Goal: Communication & Community: Answer question/provide support

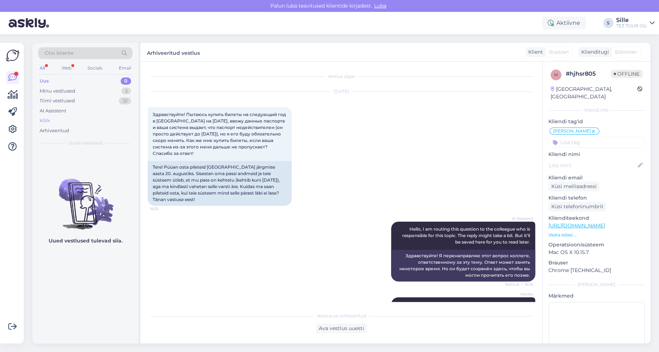
scroll to position [242, 0]
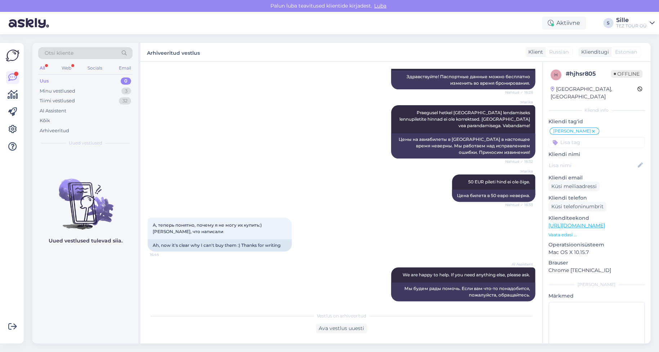
click at [60, 82] on div "Uus 0" at bounding box center [85, 81] width 94 height 10
click at [60, 90] on div "Minu vestlused" at bounding box center [58, 90] width 36 height 7
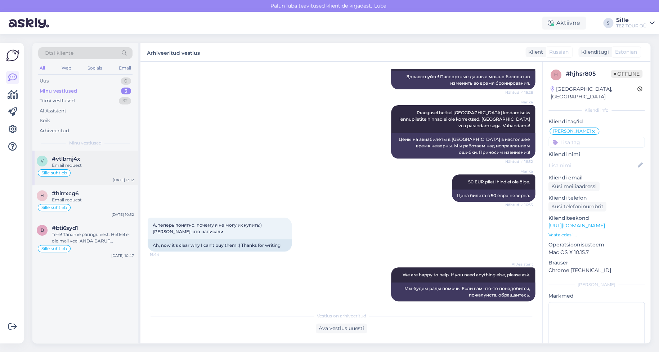
drag, startPoint x: 84, startPoint y: 158, endPoint x: 88, endPoint y: 158, distance: 3.6
click at [85, 158] on div "#vtlbmj4x" at bounding box center [93, 159] width 82 height 6
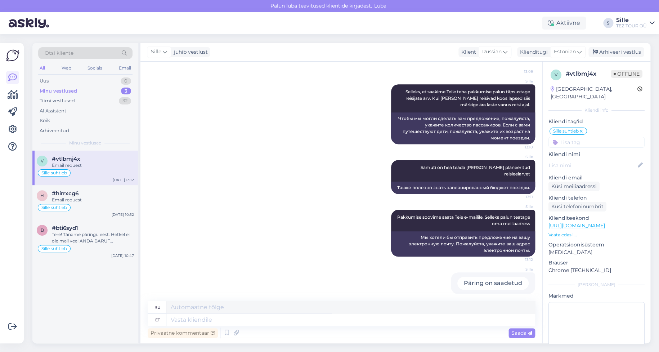
scroll to position [0, 0]
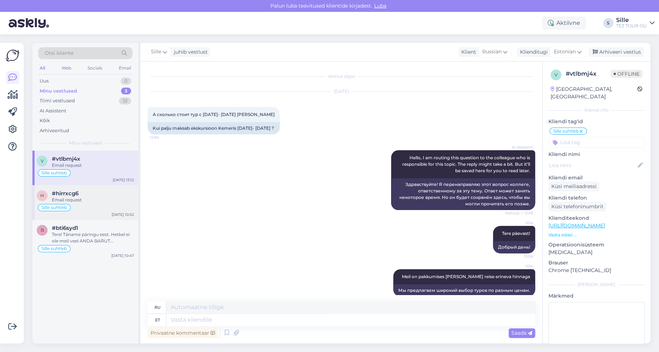
click at [73, 202] on div "Email request" at bounding box center [93, 200] width 82 height 6
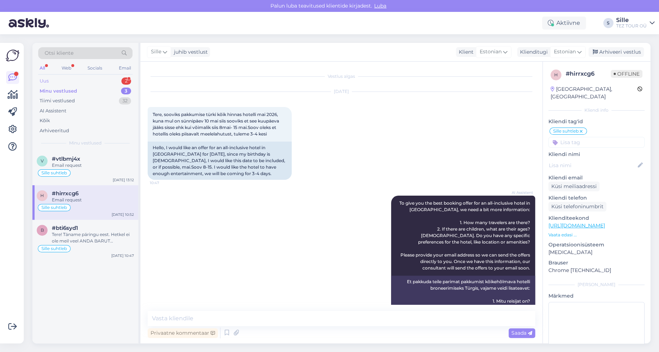
click at [74, 81] on div "Uus 2" at bounding box center [85, 81] width 94 height 10
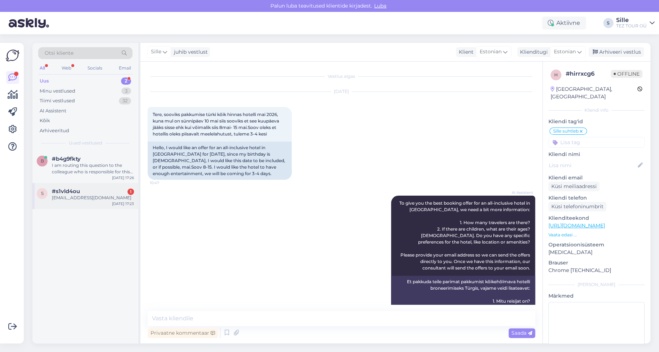
click at [79, 198] on div "[EMAIL_ADDRESS][DOMAIN_NAME]" at bounding box center [93, 197] width 82 height 6
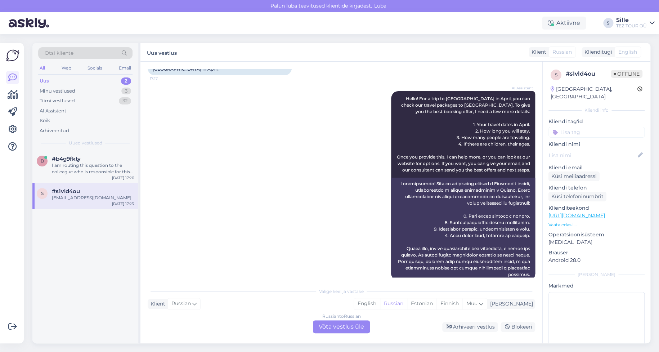
scroll to position [270, 0]
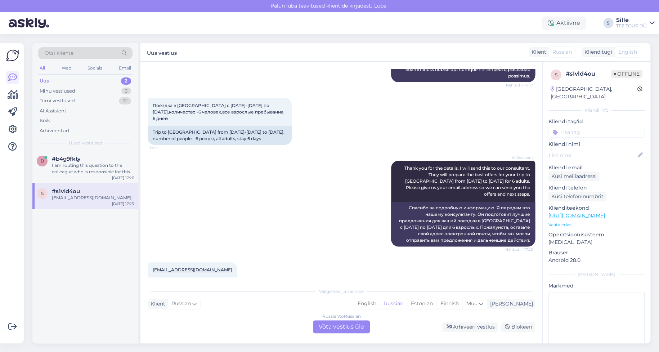
click at [331, 324] on div "Russian to Russian Võta vestlus üle" at bounding box center [341, 326] width 57 height 13
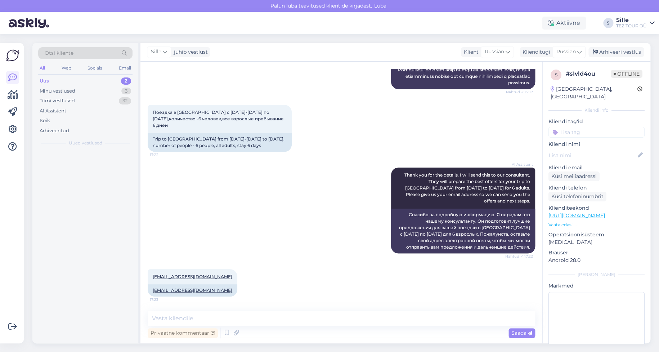
scroll to position [244, 0]
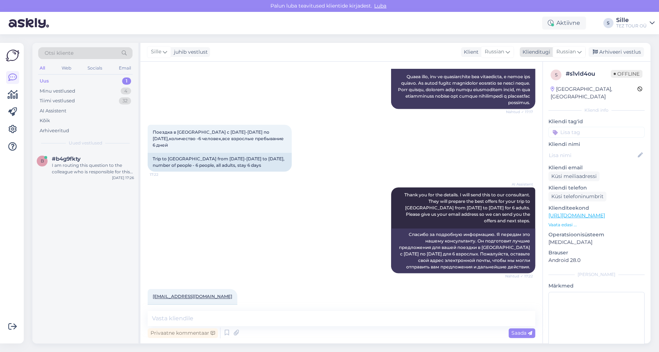
click at [566, 49] on span "Russian" at bounding box center [565, 52] width 19 height 8
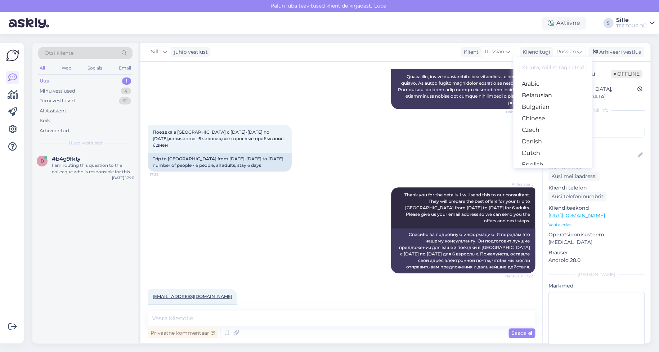
click at [543, 170] on link "Estonian" at bounding box center [552, 176] width 79 height 12
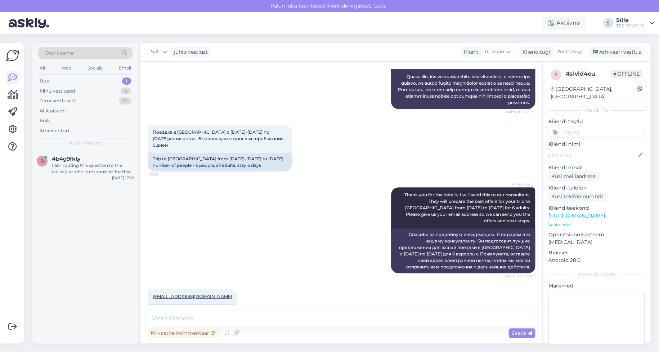
scroll to position [253, 0]
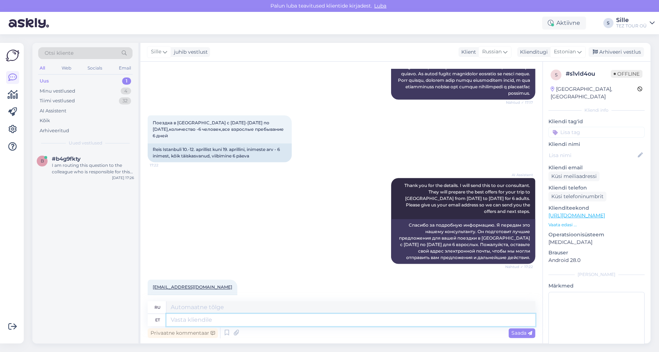
drag, startPoint x: 178, startPoint y: 318, endPoint x: 199, endPoint y: 314, distance: 21.6
click at [178, 318] on textarea at bounding box center [350, 320] width 369 height 12
type textarea "Tere"
type textarea "Привет"
type textarea "Tere õhtust!"
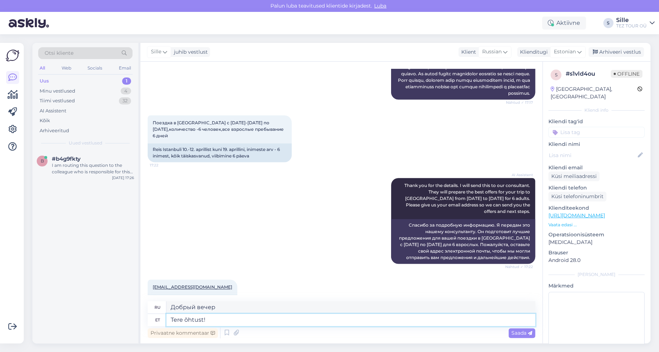
type textarea "Добрый вечер!"
type textarea "Tere õhtust! Täname"
type textarea "Добрый вечер! [GEOGRAPHIC_DATA]."
type textarea "Tere õhtust! Täname päringu"
type textarea "Добрый вечер! Спасибо за ваш запрос."
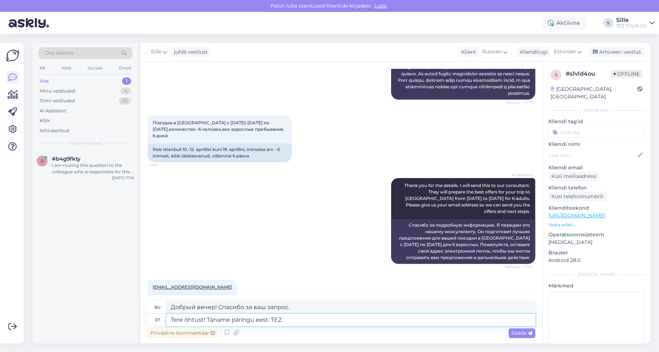
type textarea "Tere õhtust! Täname päringu eest. TEZ"
type textarea "Добрый вечер! Спасибо за ваш запрос. TEZ"
type textarea "Tere õhtust! Täname päringu eest. TEZ TOUR"
type textarea "Добрый вечер! Спасибо за ваш запрос. TEZ TOUR"
type textarea "Tere õhtust! Täname päringu eest. TEZ TOUR ei"
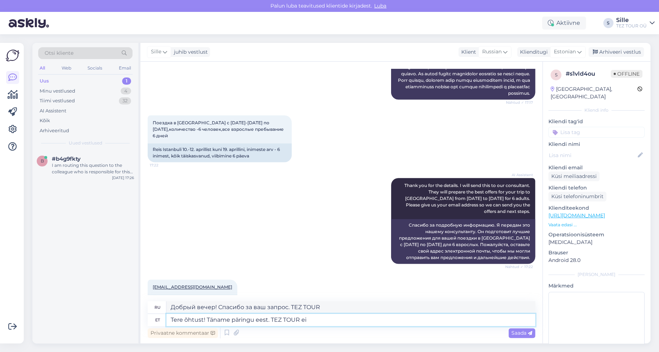
type textarea "Добрый вечер! Спасибо за ваш запрос. TEZ TOUR не..."
type textarea "Tere õhtust! Täname päringu eest. TEZ TOUR ei korralda"
type textarea "Добрый вечер! Спасибо за ваш запрос. TEZ TOUR не организует"
type textarea "Tere õhtust! Täname päringu eest. TEZ TOUR ei korralda reis"
type textarea "Добрый вечер! Спасибо за ваш запрос. TEZ TOUR не занимается организацией туров."
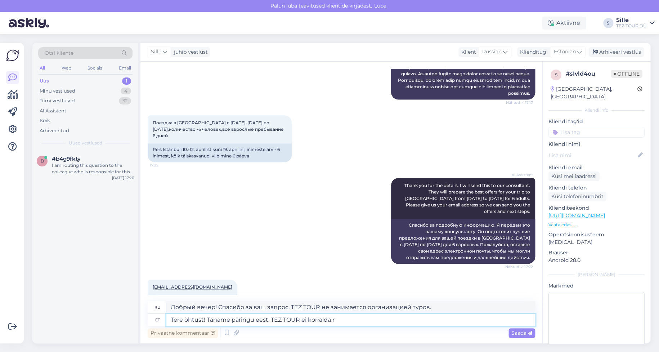
type textarea "Tere õhtust! Täname päringu eest. TEZ TOUR ei korralda"
type textarea "Добрый вечер! Спасибо за ваш запрос. TEZ TOUR не организует"
type textarea "Tere õhtust! Täname päringu eest. TEZ TOUR ei korralda paket"
type textarea "Добрый вечер! Спасибо за ваш запрос. TEZ TOUR не организует пакетные туры."
type textarea "Tere õhtust! Täname päringu eest. TEZ TOUR ei korralda pakettreise Ista"
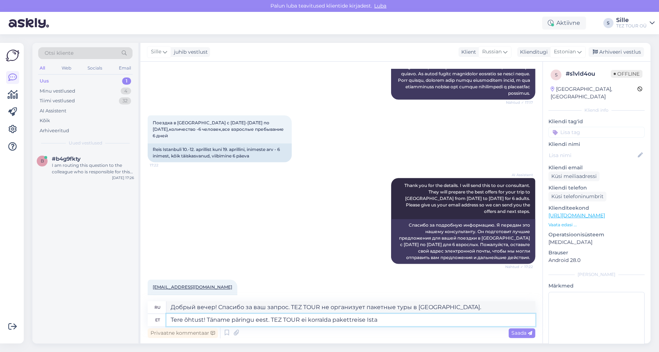
type textarea "Добрый вечер! Спасибо за ваш запрос. TEZ TOUR не организует пакетные туры в [GE…"
type textarea "Tere õhtust! Täname päringu eest. TEZ TOUR ei korralda pakettreise [GEOGRAPHIC_…"
type textarea "Добрый вечер! Спасибо за ваш запрос. TEZ TOUR не организует пакетные туры в [GE…"
type textarea "Tere õhtust! Täname päringu eest. TEZ TOUR ei korralda pakettreise [GEOGRAPHIC_…"
click at [523, 334] on span "Saada" at bounding box center [521, 332] width 21 height 6
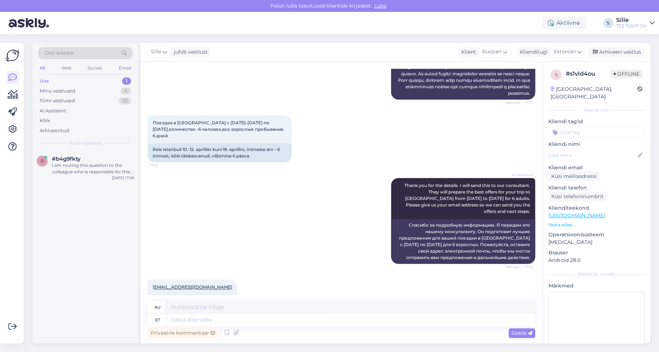
scroll to position [310, 0]
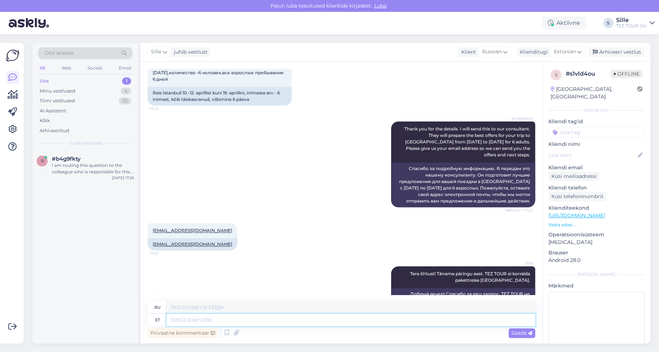
drag, startPoint x: 188, startPoint y: 317, endPoint x: 192, endPoint y: 319, distance: 4.6
click at [188, 317] on textarea at bounding box center [350, 320] width 369 height 12
type textarea "Palun"
type textarea "Пожалуйста"
type textarea "[PERSON_NAME] andke"
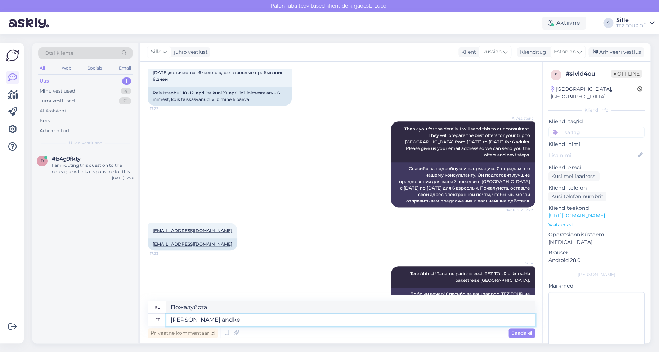
type textarea "Пожалуйста, дайте"
type textarea "[PERSON_NAME] andke teada,"
type textarea "Пожалуйста, дайте мне знать,"
type textarea "[PERSON_NAME] andke teada, kui"
type textarea "Пожалуйста, дайте мне знать, если"
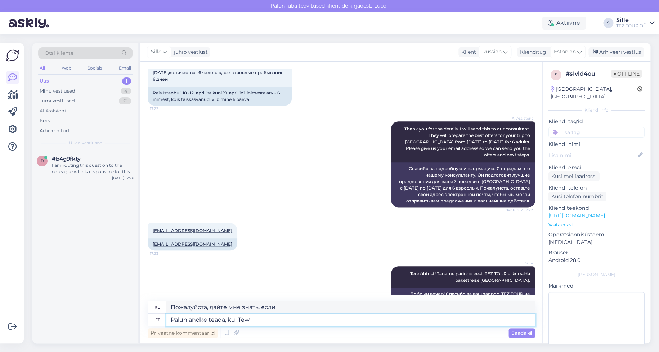
type textarea "[PERSON_NAME] andke teada, kui Te"
type textarea "Пожалуйста, дайте мне знать, когда [PERSON_NAME]"
type textarea "Palun andke teada, kui [PERSON_NAME]"
type textarea "Пожалуйста, дайте мне знать, если вы"
type textarea "Palun andke teada, kui Teile pakuvad"
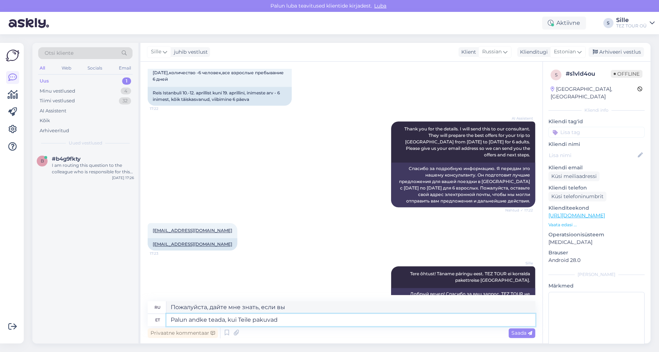
type textarea "Пожалуйста, дайте мне знать, если вам предложат"
type textarea "Palun andke teada, kui Teile pakuvad huvi"
type textarea "Если вас это заинтересовало, пожалуйста, дайте мне знать."
type textarea "Palun andke teada, kui Teile pakuvad huvi meie"
type textarea "Пожалуйста, [PERSON_NAME] нам знать, если вас заинтересовало наше предложение."
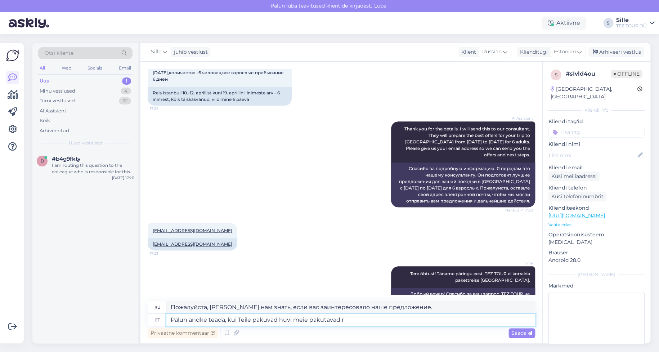
type textarea "Palun andke teada, kui Teile pakuvad huvi meie pakutavad re"
type textarea "Если вас заинтересовали наши предложения, сообщите нам об этом."
type textarea "Palun andke teada, kui Teile pakuvad huvi meie pakutavad reisisihtkohad"
type textarea "Пожалуйста, [PERSON_NAME] нам знать, если вас интересуют предлагаемые нами напр…"
type textarea "Palun andke teada, kui Teile pakuvad huvi meie pakutavad reisisihtkohad"
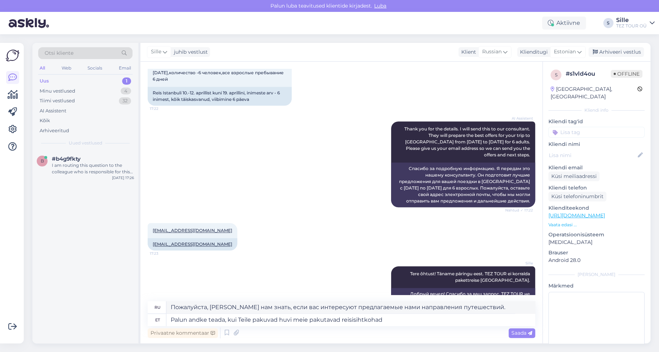
click at [517, 332] on span "Saada" at bounding box center [521, 332] width 21 height 6
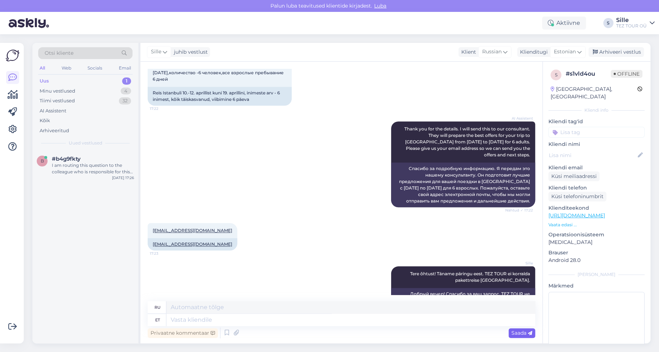
scroll to position [365, 0]
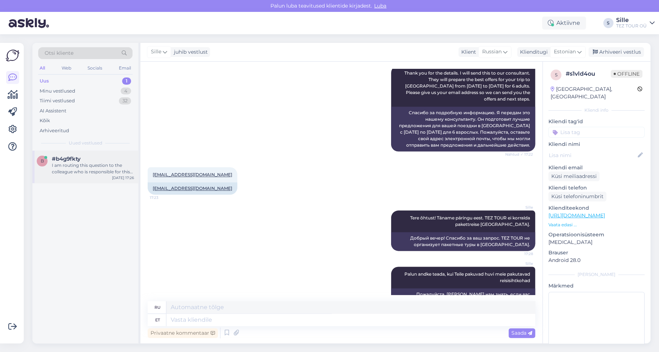
click at [107, 164] on div "I am routing this question to the colleague who is responsible for this topic. …" at bounding box center [93, 168] width 82 height 13
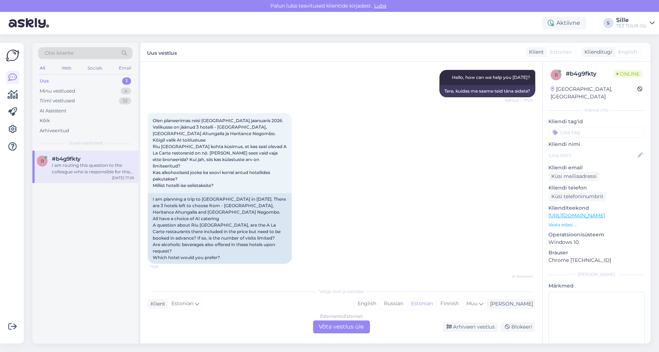
scroll to position [0, 0]
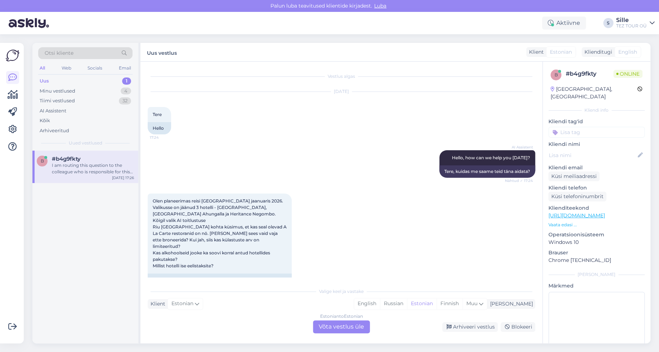
click at [338, 328] on div "Estonian to Estonian Võta vestlus üle" at bounding box center [341, 326] width 57 height 13
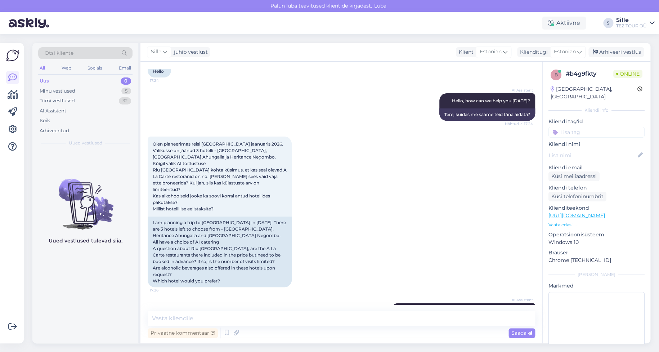
scroll to position [103, 0]
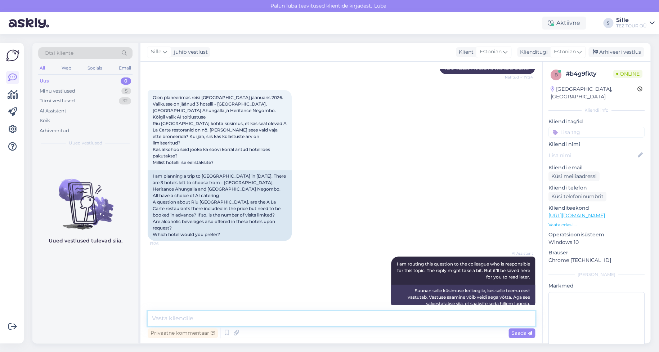
click at [202, 318] on textarea at bounding box center [341, 318] width 387 height 15
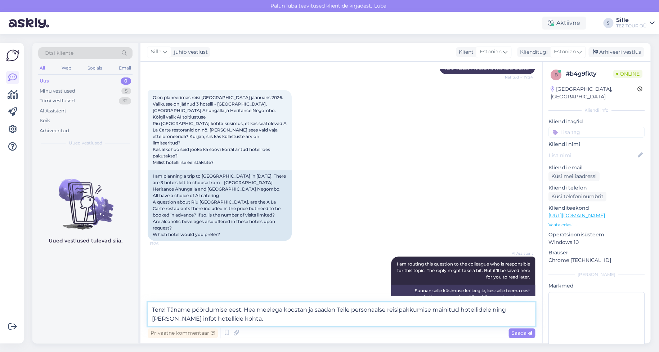
type textarea "Tere! Täname pöördumise eest. Hea meelega koostan ja saadan Teile personaalse r…"
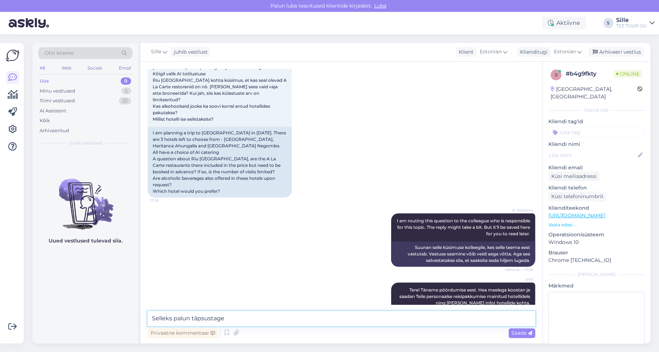
scroll to position [147, 0]
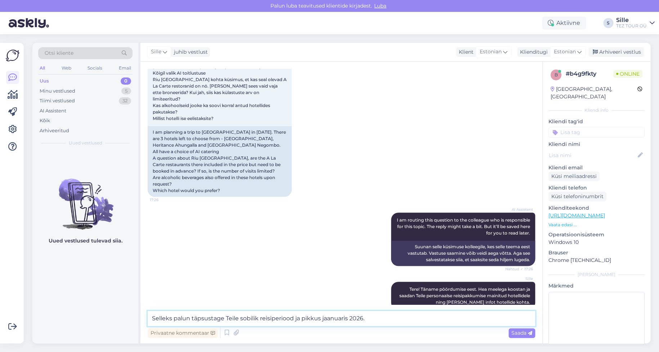
type textarea "Selleks palun täpsustage Teile sobilik reisiperiood ja pikkus jaanuaris 2026."
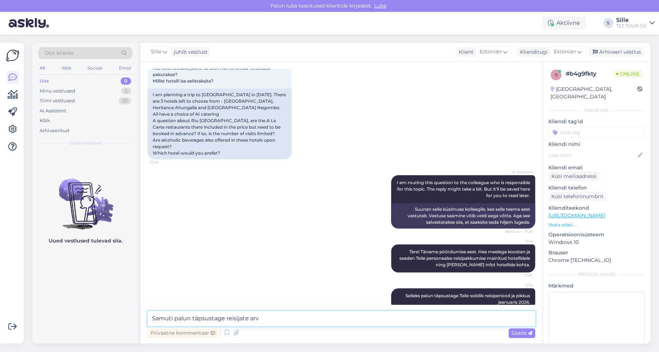
type textarea "Samuti palun täpsustage reisijate arv"
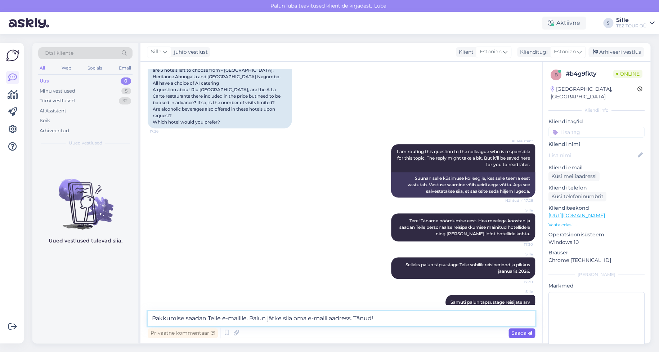
type textarea "Pakkumise saadan Teile e-mailile. Palun jätke siia oma e-maili aadress. Tänud!"
click at [514, 330] on span "Saada" at bounding box center [521, 332] width 21 height 6
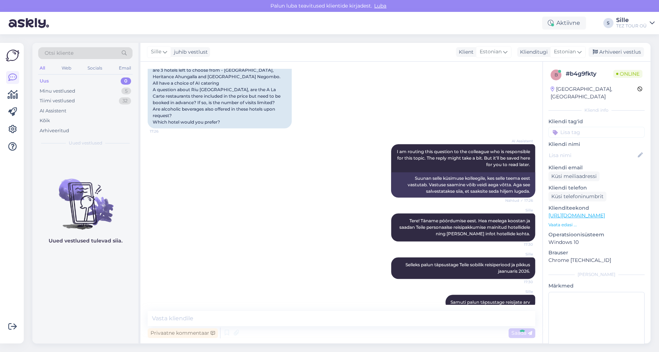
scroll to position [253, 0]
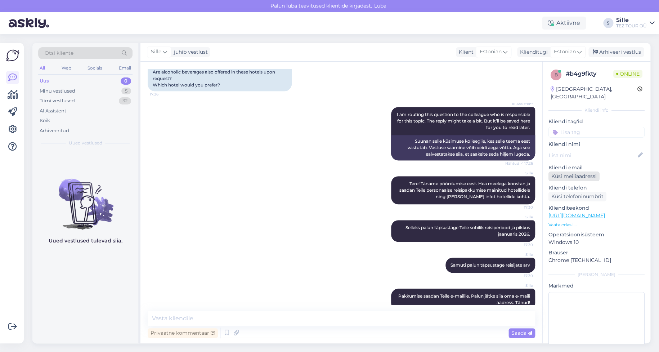
click at [579, 171] on div "Küsi meiliaadressi" at bounding box center [573, 176] width 51 height 10
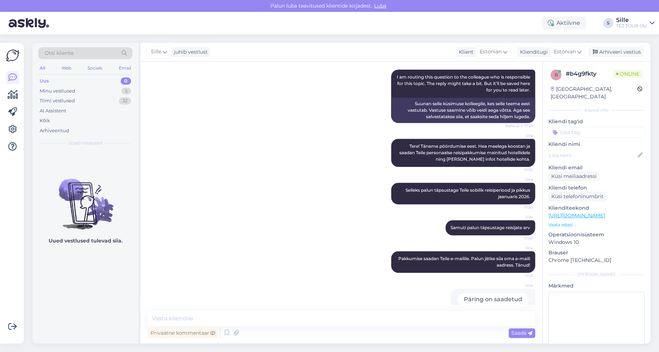
scroll to position [2, 0]
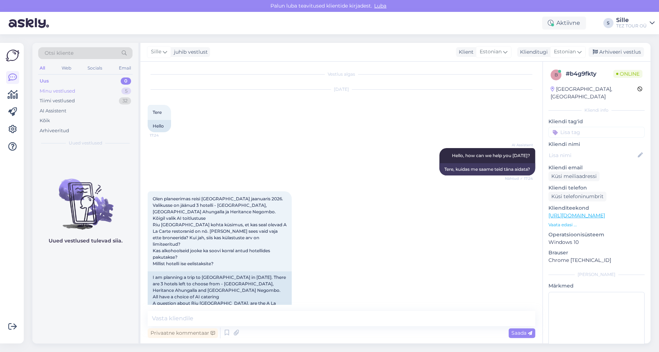
click at [95, 91] on div "Minu vestlused 5" at bounding box center [85, 91] width 94 height 10
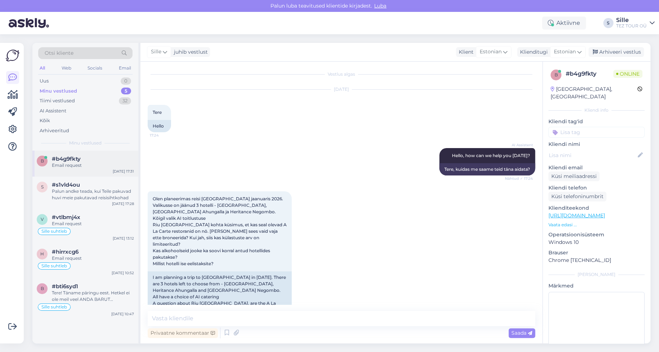
click at [73, 162] on div "Email request" at bounding box center [93, 165] width 82 height 6
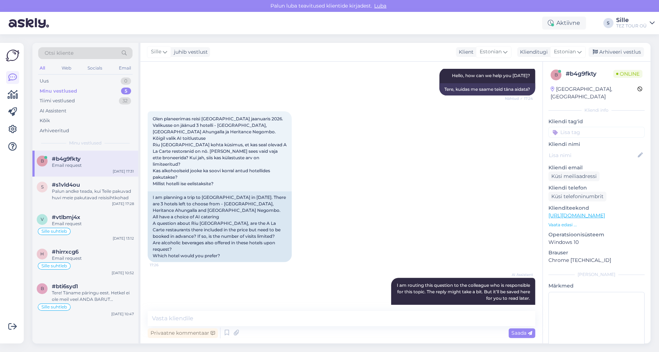
scroll to position [0, 0]
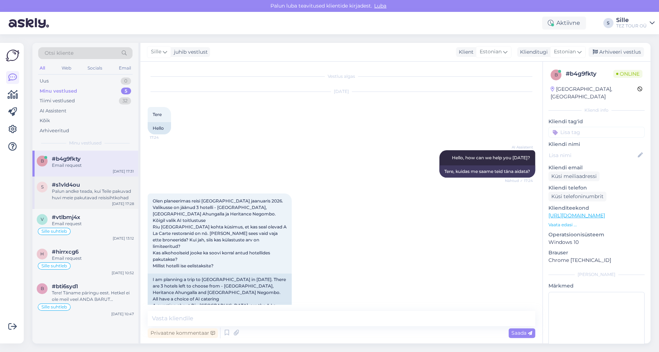
click at [63, 186] on span "#s1vld4ou" at bounding box center [66, 184] width 28 height 6
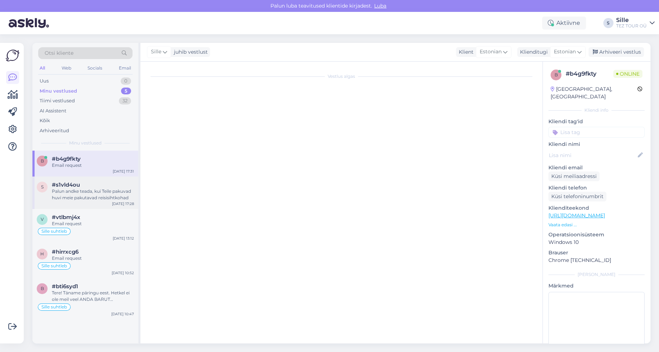
scroll to position [365, 0]
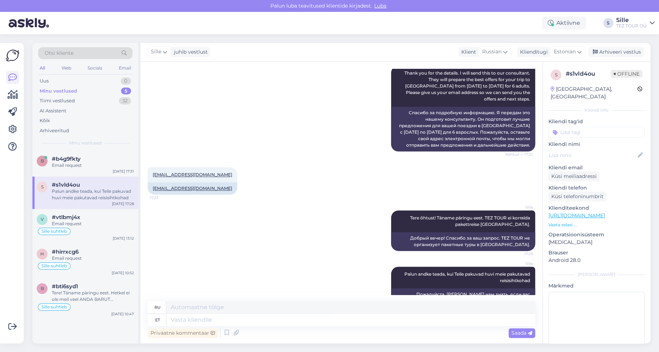
click at [567, 127] on input at bounding box center [596, 132] width 96 height 11
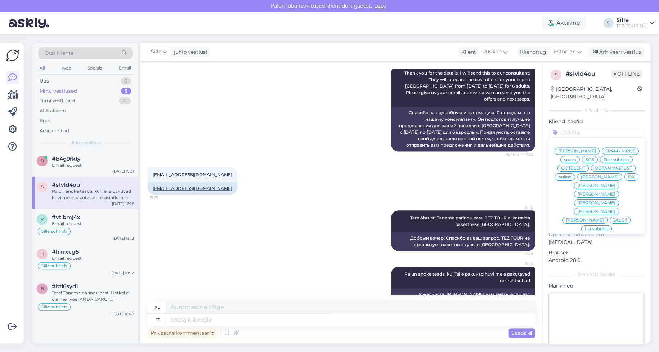
click at [603, 157] on span "Sille suhtleb" at bounding box center [616, 159] width 26 height 4
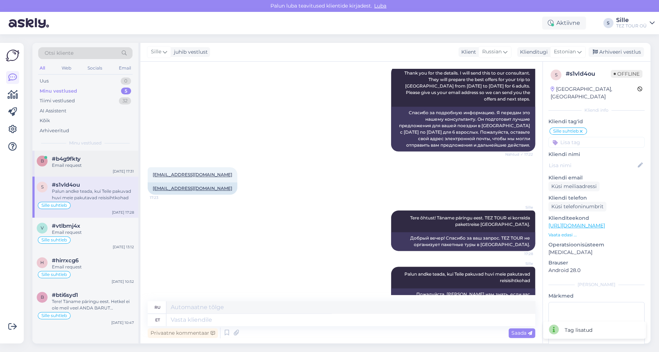
drag, startPoint x: 72, startPoint y: 166, endPoint x: 89, endPoint y: 168, distance: 17.1
click at [74, 167] on div "Email request" at bounding box center [93, 165] width 82 height 6
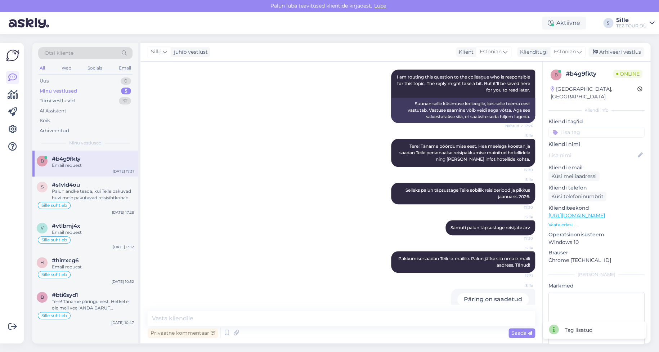
click at [568, 127] on input at bounding box center [596, 132] width 96 height 11
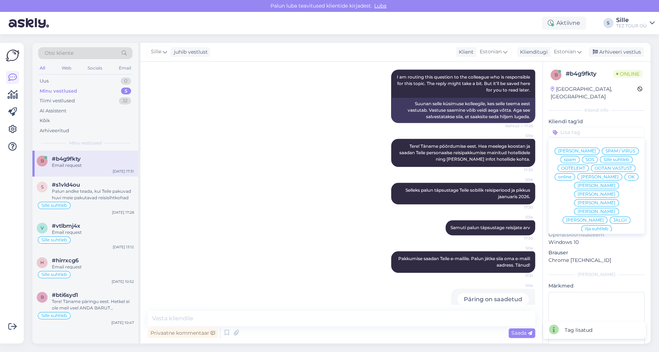
click at [603, 157] on span "Sille suhtleb" at bounding box center [616, 159] width 26 height 4
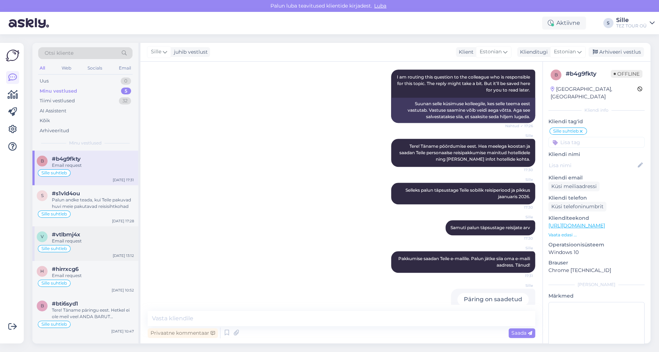
click at [63, 234] on span "#vtlbmj4x" at bounding box center [66, 234] width 28 height 6
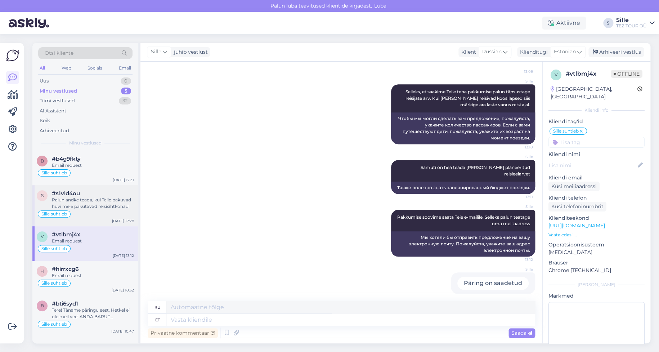
click at [72, 203] on div "Palun andke teada, kui Teile pakuvad huvi meie pakutavad reisisihtkohad" at bounding box center [93, 203] width 82 height 13
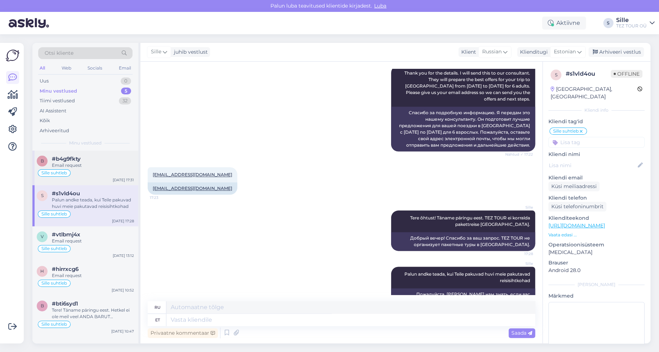
click at [90, 156] on div "#b4g9fkty" at bounding box center [93, 159] width 82 height 6
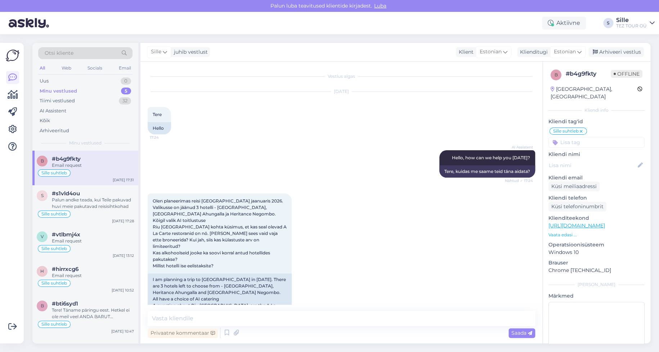
scroll to position [290, 0]
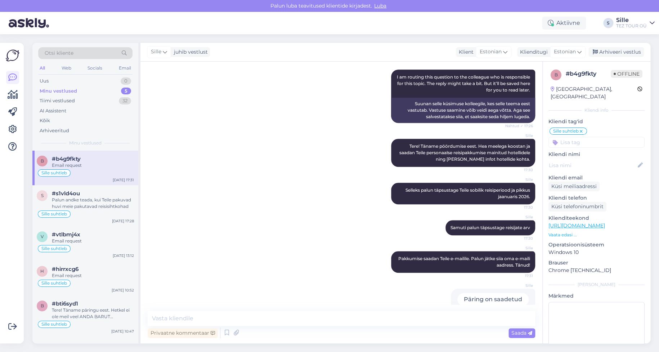
click at [75, 88] on div "Minu vestlused" at bounding box center [58, 90] width 37 height 7
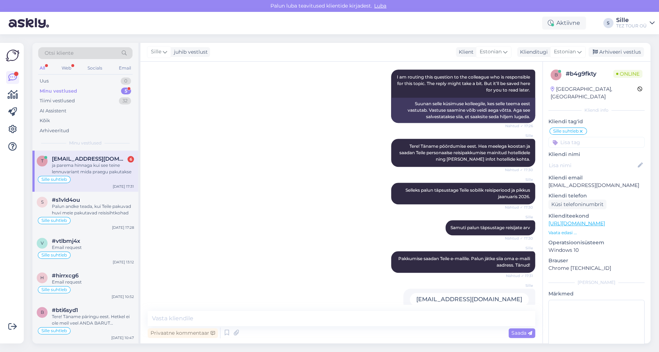
scroll to position [502, 0]
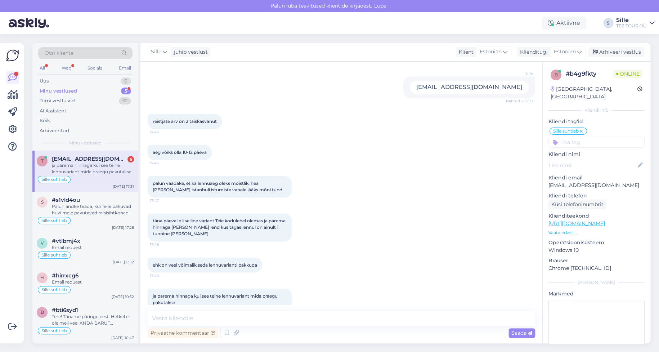
click at [71, 172] on div "ja parema hinnaga kui see teine lennuvariant mida praegu pakutakse" at bounding box center [93, 168] width 82 height 13
click at [173, 315] on textarea at bounding box center [341, 318] width 387 height 15
click at [170, 311] on textarea at bounding box center [341, 318] width 387 height 15
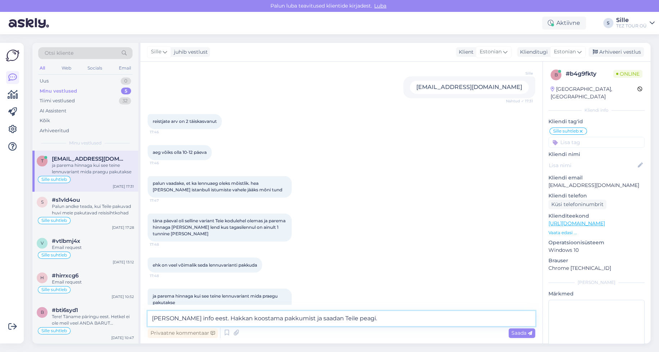
type textarea "[PERSON_NAME] info eest. Hakkan koostama pakkumist ja saadan Teile peagi."
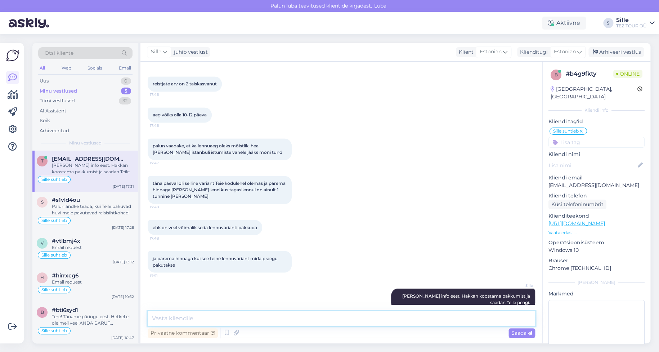
drag, startPoint x: 169, startPoint y: 320, endPoint x: 173, endPoint y: 320, distance: 4.0
click at [170, 319] on textarea at bounding box center [341, 318] width 387 height 15
type textarea "Ilusat õhtut!"
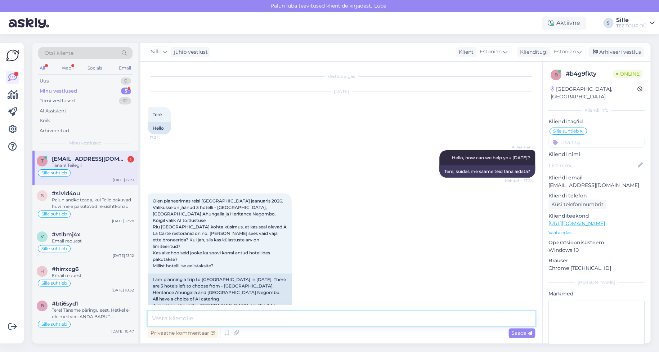
scroll to position [601, 0]
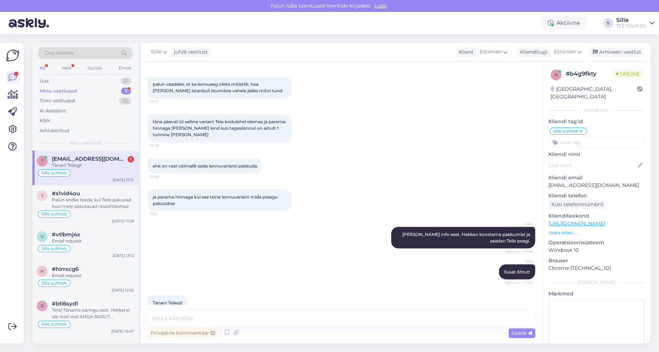
click at [87, 163] on div "Tänan! Teilegi!" at bounding box center [93, 165] width 82 height 6
click at [561, 137] on input at bounding box center [596, 142] width 96 height 11
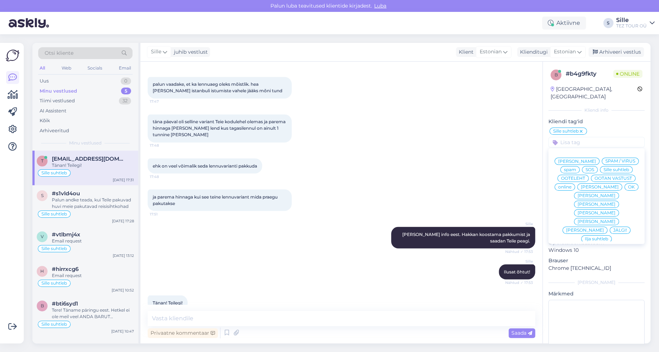
click at [628, 185] on span "OK" at bounding box center [631, 187] width 7 height 4
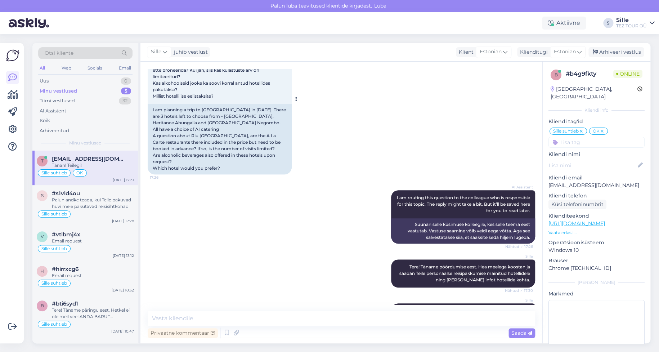
scroll to position [26, 0]
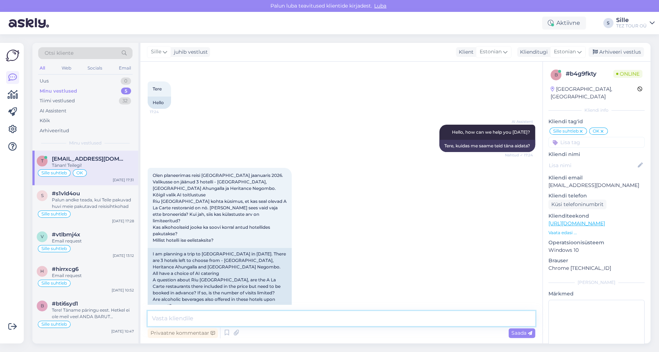
click at [171, 314] on textarea at bounding box center [341, 318] width 387 height 15
type textarea "S"
type textarea "10 ööd soodsaim hind on hetkel 16.-26.01 ( väljalend [GEOGRAPHIC_DATA] 15.01 )"
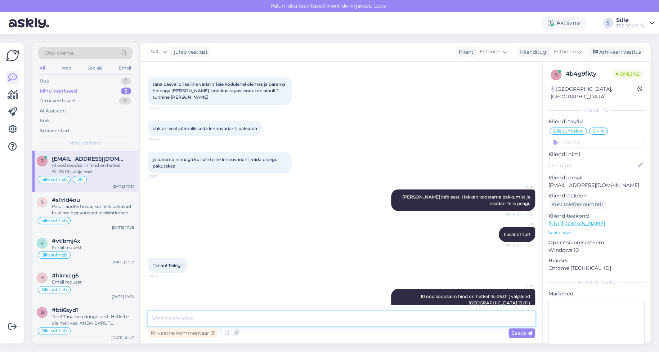
paste textarea
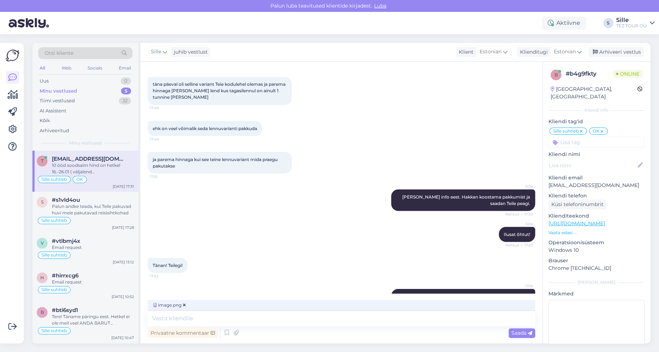
click at [519, 332] on span "Saada" at bounding box center [521, 332] width 21 height 6
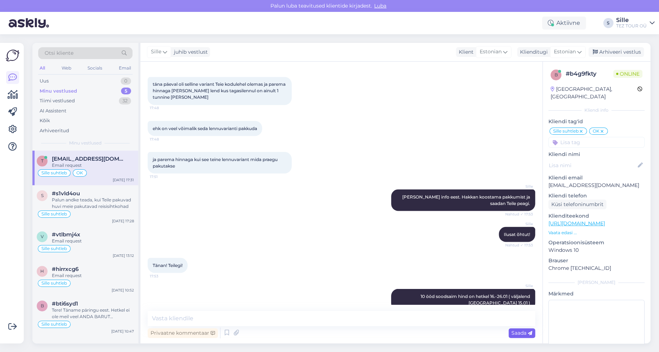
scroll to position [684, 0]
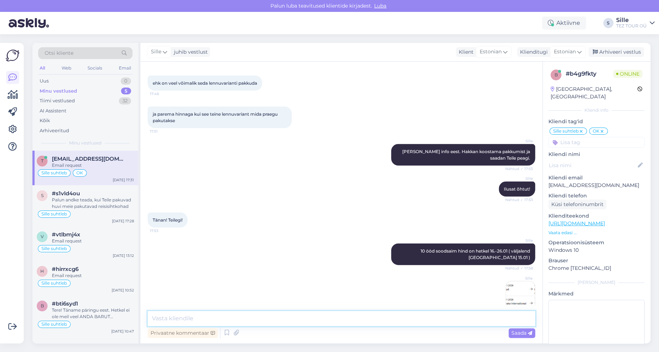
click at [171, 316] on textarea at bounding box center [341, 318] width 387 height 15
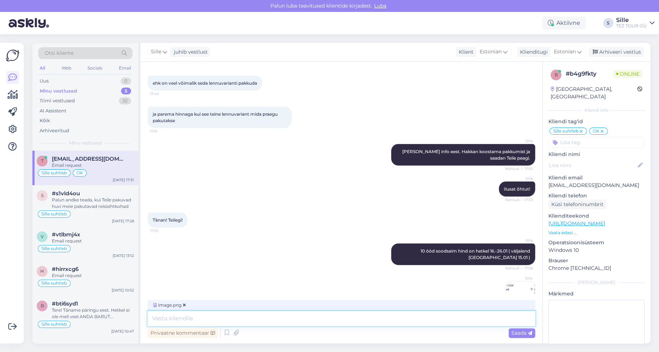
scroll to position [696, 0]
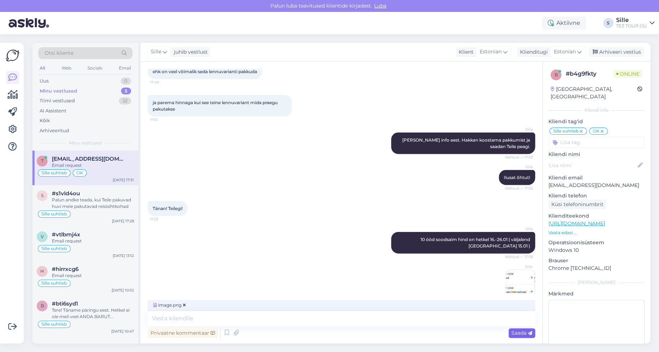
click at [518, 330] on span "Saada" at bounding box center [521, 332] width 21 height 6
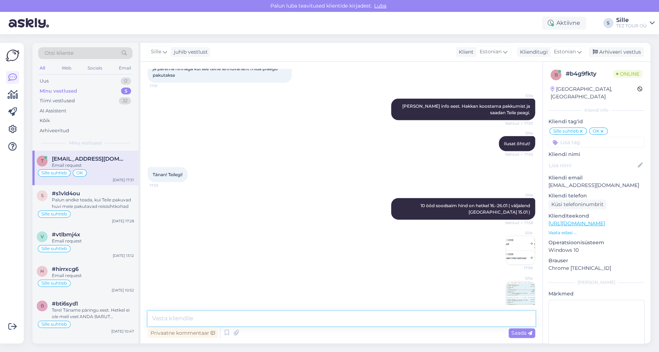
click at [174, 316] on textarea at bounding box center [341, 318] width 387 height 15
type textarea "Kas sellised lennuajad on sobilikud."
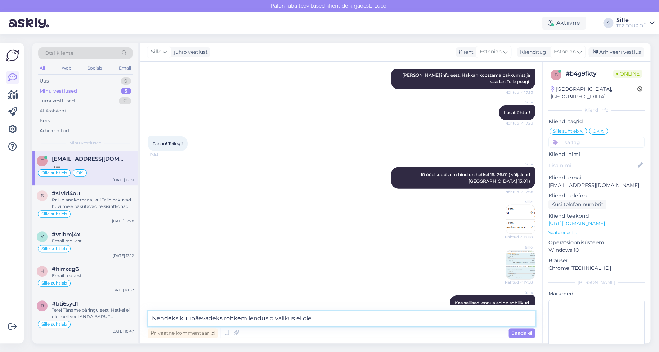
type textarea "Nendeks kuupäevadeks rohkem lendusid valikus ei ole. '"
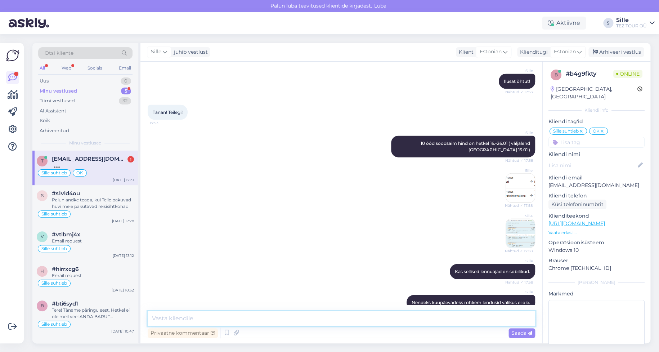
scroll to position [828, 0]
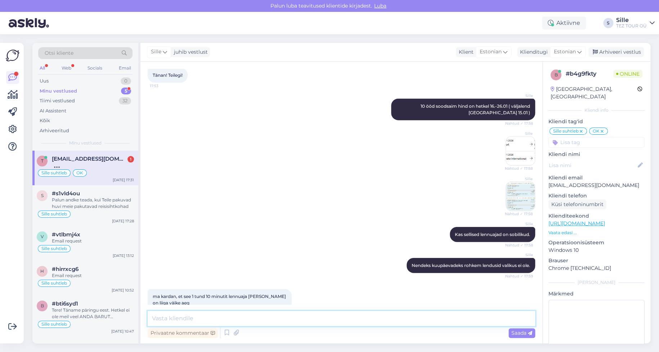
click at [172, 316] on textarea at bounding box center [341, 318] width 387 height 15
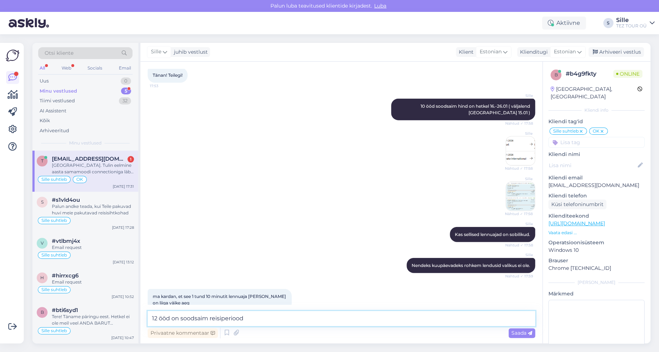
scroll to position [873, 0]
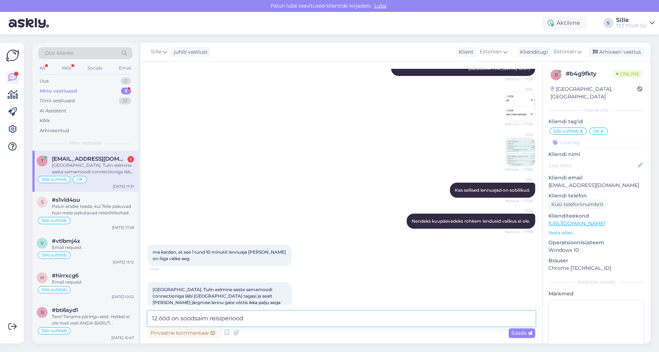
click at [255, 318] on textarea "12 ööd on soodsaim reisiperiood" at bounding box center [341, 318] width 387 height 15
type textarea "12 ööd on soodsaim reisiperiood 15.-27.01"
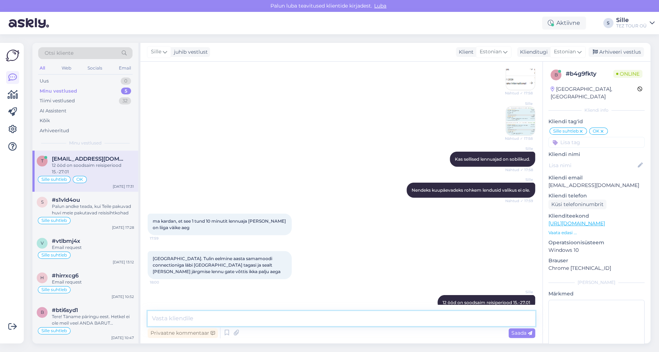
type textarea "B"
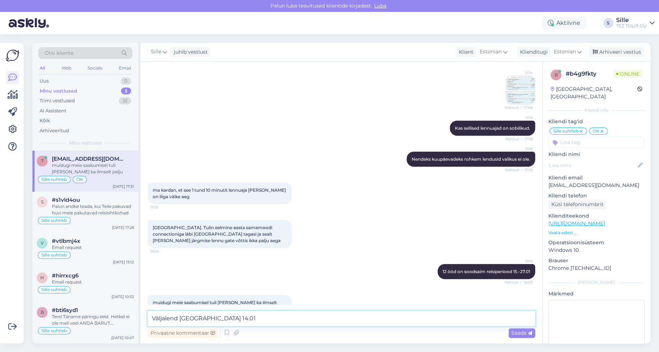
type textarea "Väljalend [GEOGRAPHIC_DATA] 14.01"
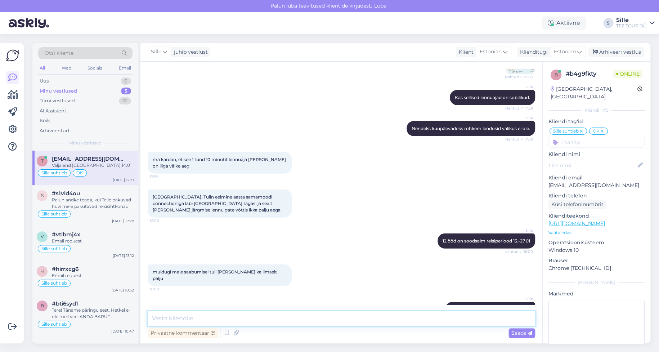
click at [186, 321] on textarea at bounding box center [341, 318] width 387 height 15
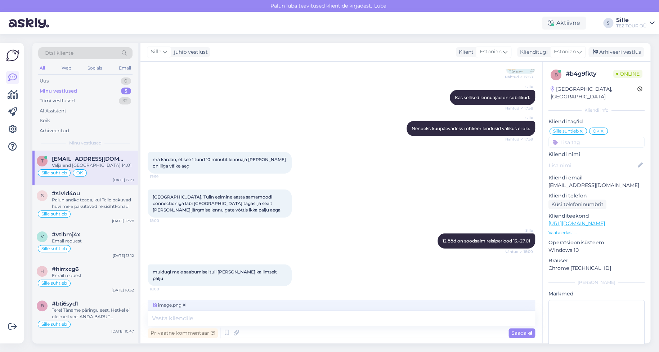
click at [518, 332] on span "Saada" at bounding box center [521, 332] width 21 height 6
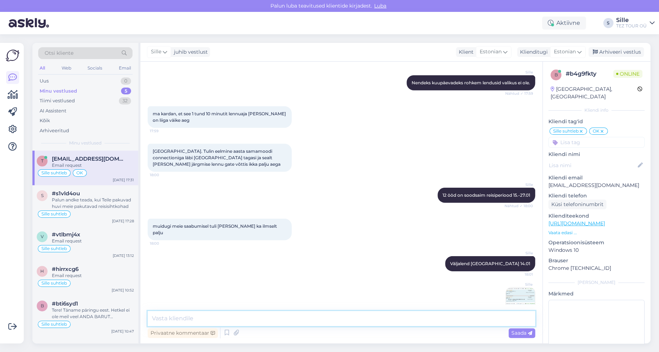
click at [171, 317] on textarea at bounding box center [341, 318] width 387 height 15
type textarea "Saan pakkuda sellise lennuplaani"
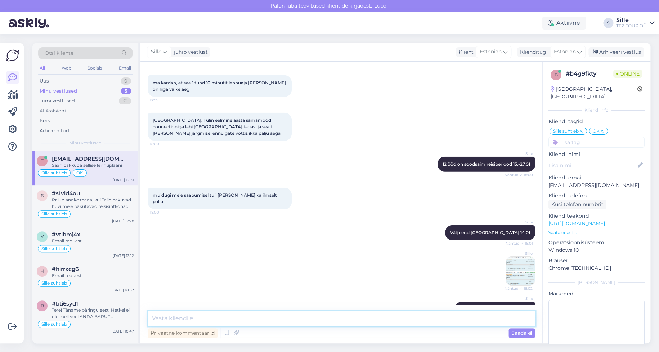
drag, startPoint x: 180, startPoint y: 314, endPoint x: 179, endPoint y: 319, distance: 5.1
click at [181, 314] on textarea at bounding box center [341, 318] width 387 height 15
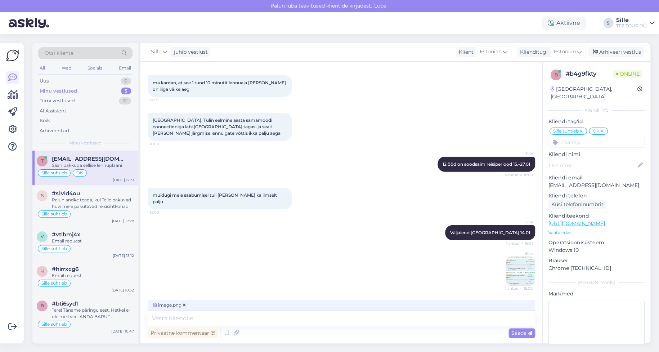
click at [515, 331] on span "Saada" at bounding box center [521, 332] width 21 height 6
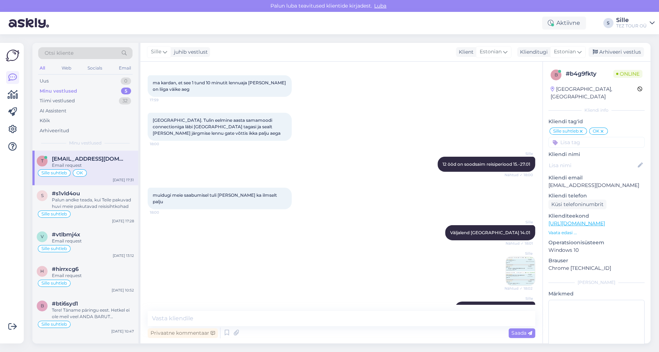
scroll to position [1087, 0]
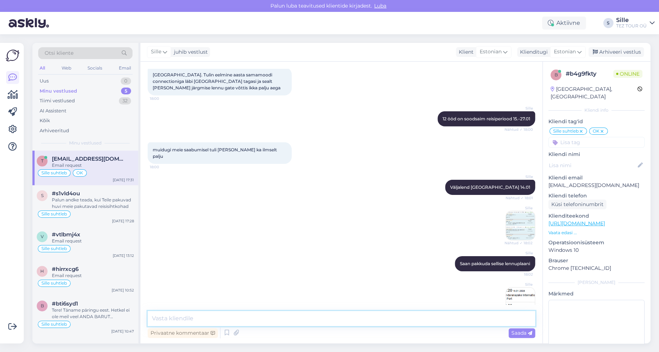
click at [161, 319] on textarea at bounding box center [341, 318] width 387 height 15
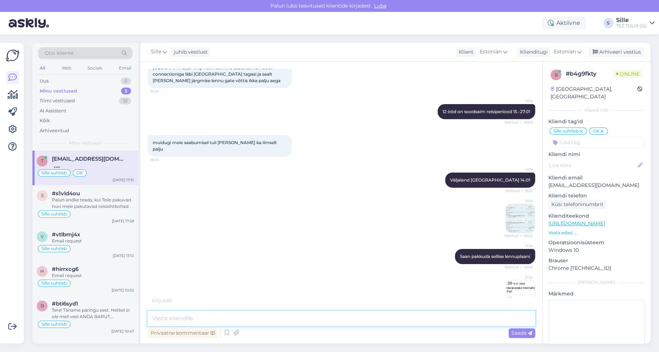
click at [186, 316] on textarea at bounding box center [341, 318] width 387 height 15
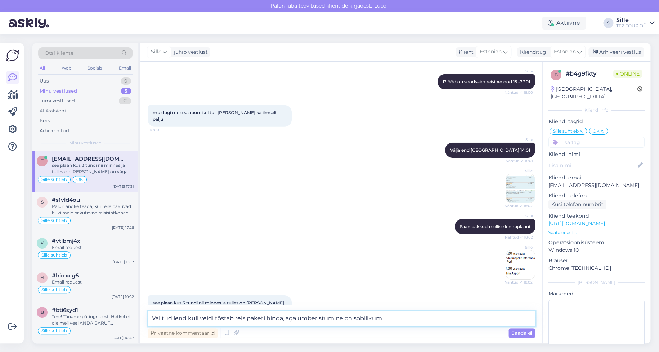
type textarea "Valitud lend küll veidi tõstab reisipaketi hinda, aga ümberistumine on sobiliku…"
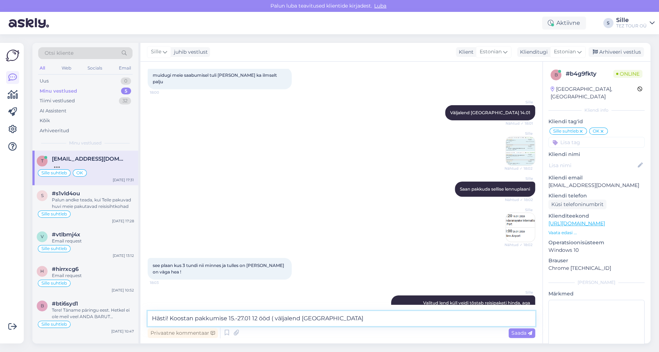
scroll to position [1199, 0]
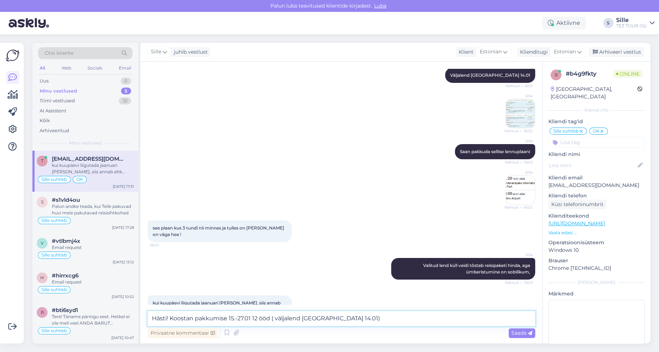
type textarea "Hästi! Koostan pakkumise 15.-27.01 12 ööd ( väljalend [GEOGRAPHIC_DATA] 14.01)"
click at [515, 332] on span "Saada" at bounding box center [521, 332] width 21 height 6
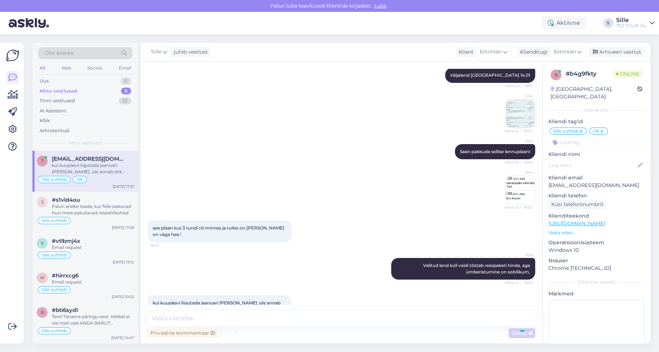
scroll to position [1237, 0]
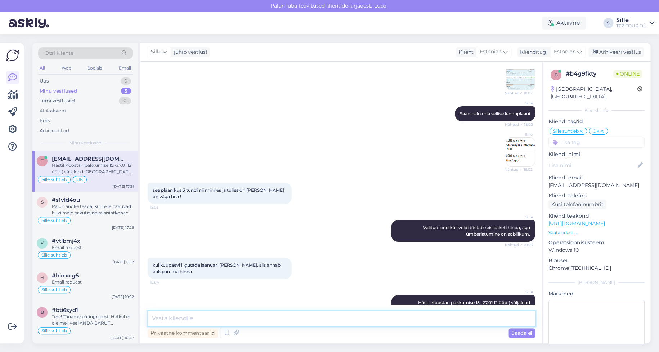
click at [189, 314] on textarea at bounding box center [341, 318] width 387 height 15
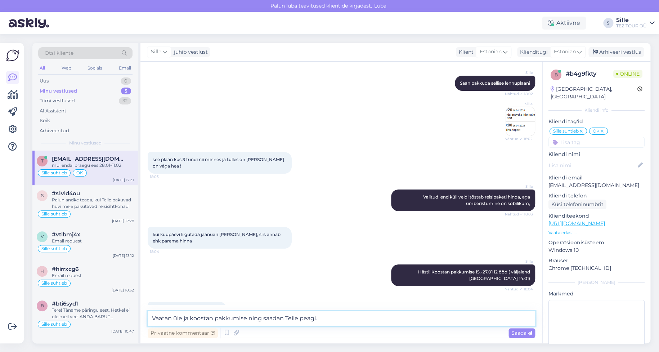
type textarea "Vaatan üle ja koostan pakkumise ning saadan Teile peagi."
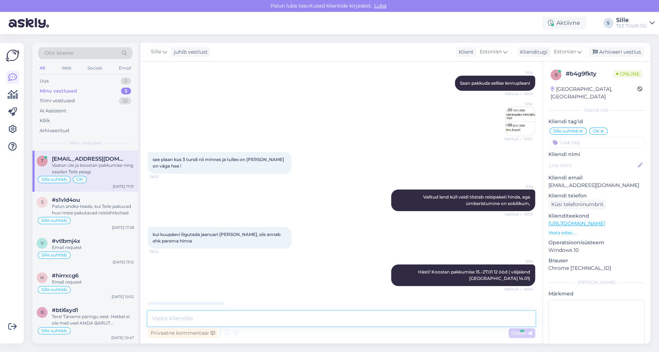
scroll to position [1298, 0]
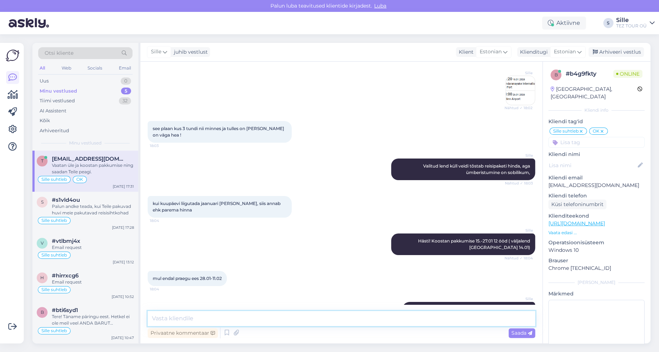
click at [220, 318] on textarea at bounding box center [341, 318] width 387 height 15
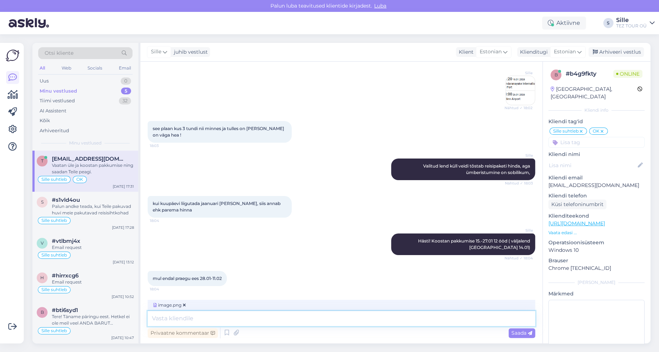
click at [164, 319] on textarea at bounding box center [341, 318] width 387 height 15
click at [516, 330] on span "Saada" at bounding box center [521, 332] width 21 height 6
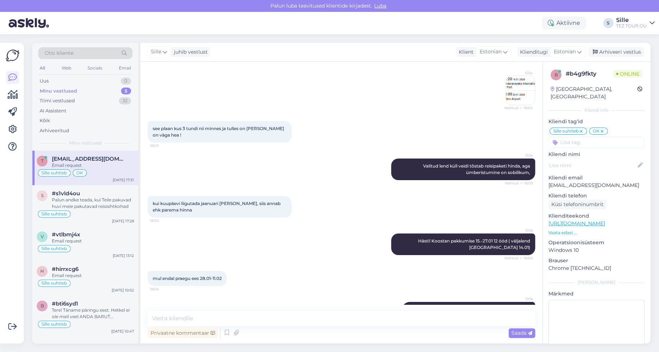
scroll to position [1344, 0]
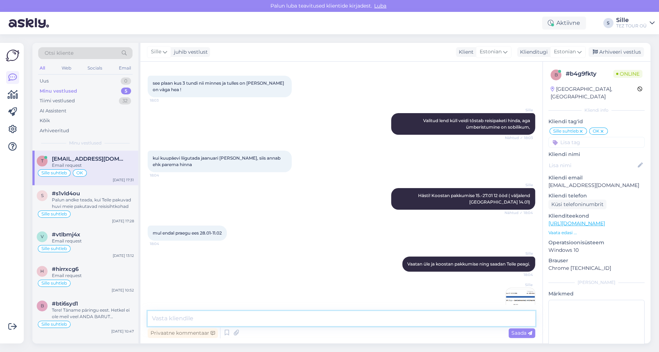
click at [218, 317] on textarea at bounding box center [341, 318] width 387 height 15
click at [198, 317] on textarea "Jaa see periood alates 29.01 - 10.02 ( väljalend [GEOGRAPHIC_DATA]" at bounding box center [341, 318] width 387 height 15
drag, startPoint x: 359, startPoint y: 318, endPoint x: 368, endPoint y: 322, distance: 10.1
click at [364, 320] on textarea "Jaa see [PERSON_NAME] on soodsaim: alates 29.01 - 10.02 ( väljalend [GEOGRAPHIC…" at bounding box center [341, 318] width 387 height 15
type textarea "Jaa see [PERSON_NAME] on soodsaim: alates 29.01 - 10.02 ( väljalend [GEOGRAPHIC…"
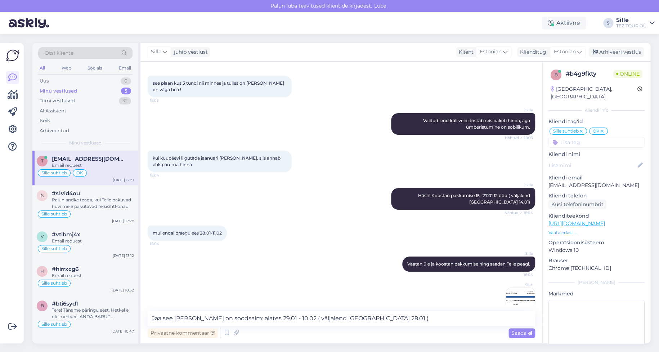
click at [515, 334] on span "Saada" at bounding box center [521, 332] width 21 height 6
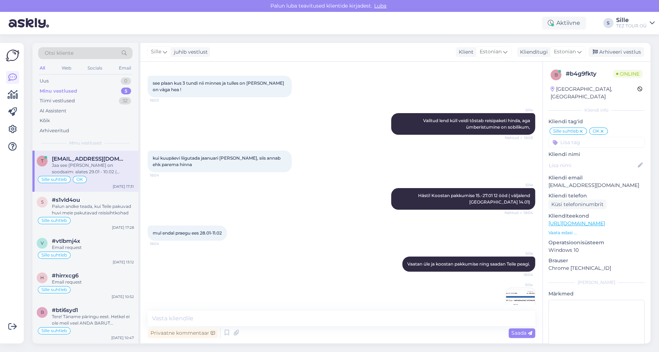
scroll to position [1381, 0]
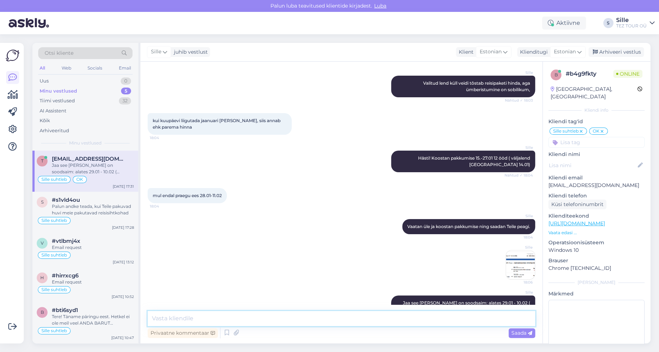
click at [171, 321] on textarea at bounding box center [341, 318] width 387 height 15
click at [173, 322] on textarea at bounding box center [341, 318] width 387 height 15
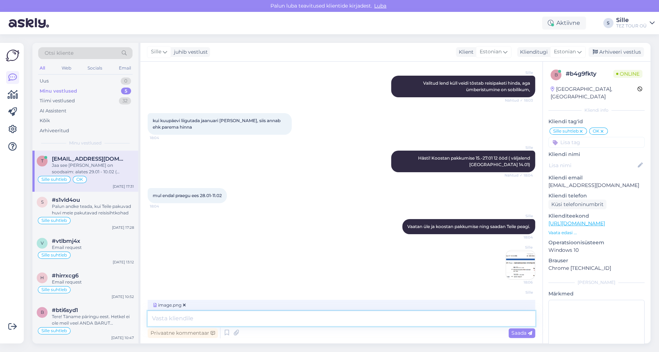
drag, startPoint x: 180, startPoint y: 319, endPoint x: 304, endPoint y: 324, distance: 123.6
click at [198, 316] on textarea at bounding box center [341, 318] width 387 height 15
drag, startPoint x: 522, startPoint y: 335, endPoint x: 514, endPoint y: 337, distance: 8.5
click at [522, 334] on span "Saada" at bounding box center [521, 332] width 21 height 6
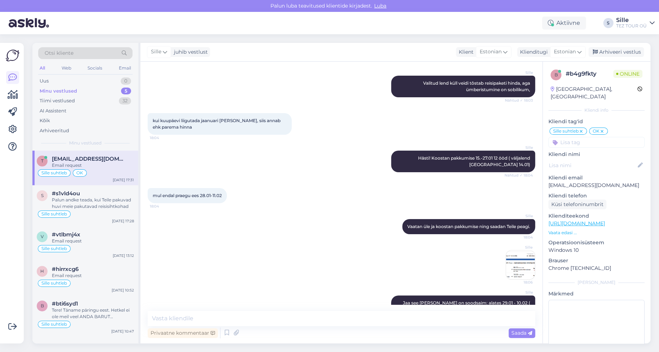
scroll to position [1427, 0]
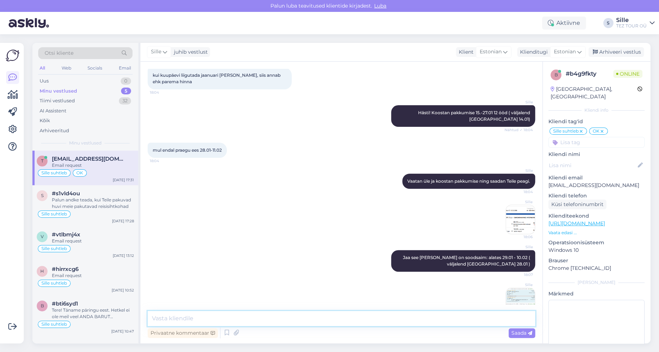
click at [178, 316] on textarea at bounding box center [341, 318] width 387 height 15
type textarea "Ja lennuaegade [PERSON_NAME] Teile sobilik."
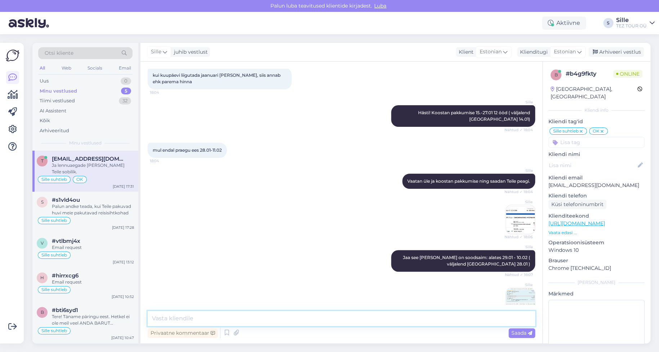
scroll to position [1458, 0]
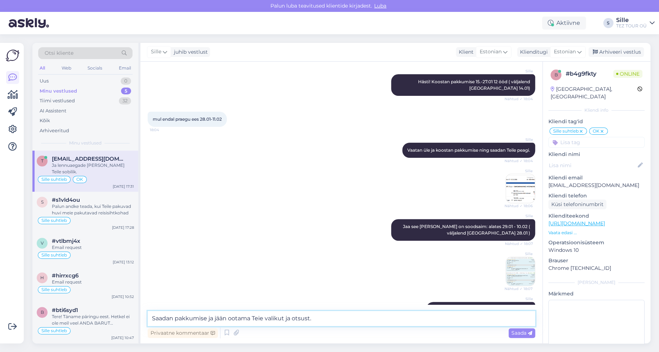
type textarea "Saadan pakkumise ja jään ootama Teie valikut ja otsust."
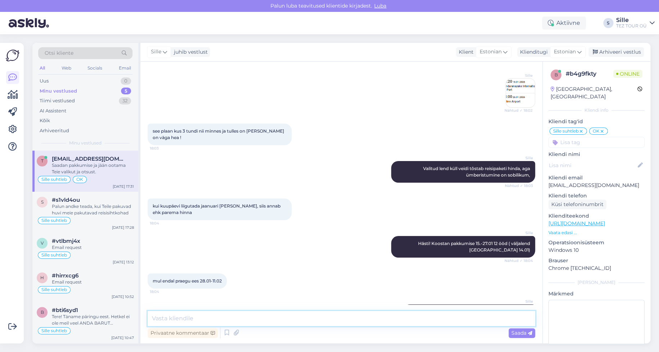
scroll to position [1489, 0]
